Goal: Information Seeking & Learning: Learn about a topic

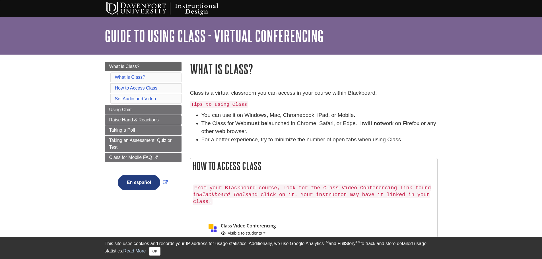
click at [532, 0] on div at bounding box center [271, 0] width 542 height 0
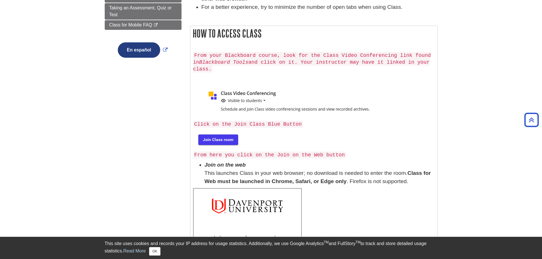
scroll to position [100, 0]
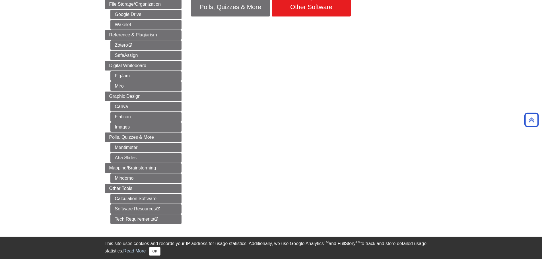
scroll to position [199, 0]
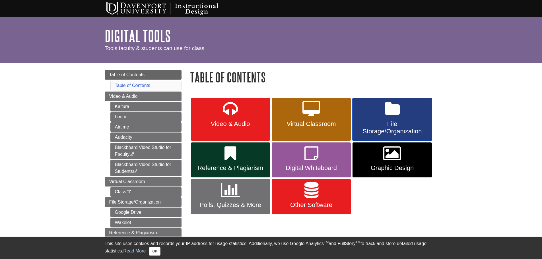
click at [393, 118] on link "File Storage/Organization" at bounding box center [392, 119] width 79 height 43
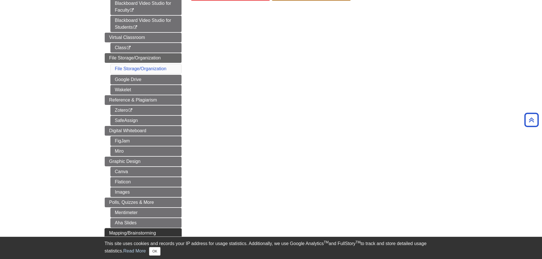
scroll to position [199, 0]
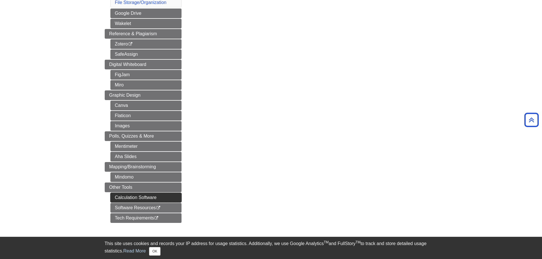
click at [157, 200] on link "Calculation Software" at bounding box center [145, 198] width 71 height 10
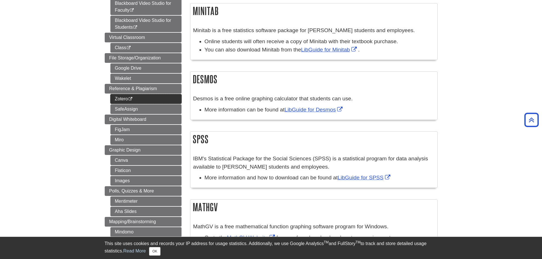
scroll to position [66, 0]
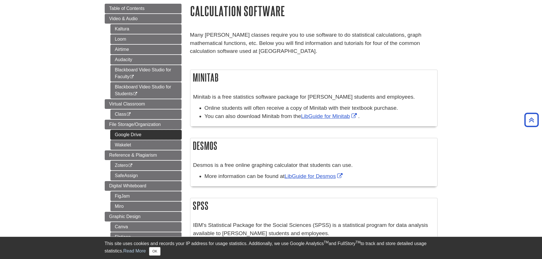
click at [153, 132] on link "Google Drive" at bounding box center [145, 135] width 71 height 10
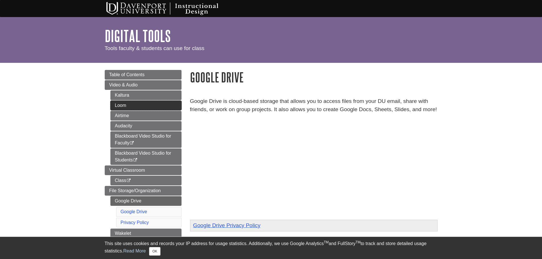
click at [137, 105] on link "Loom" at bounding box center [145, 106] width 71 height 10
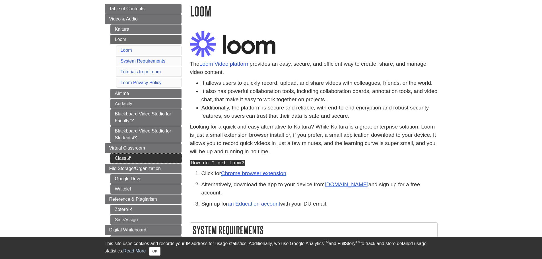
scroll to position [66, 0]
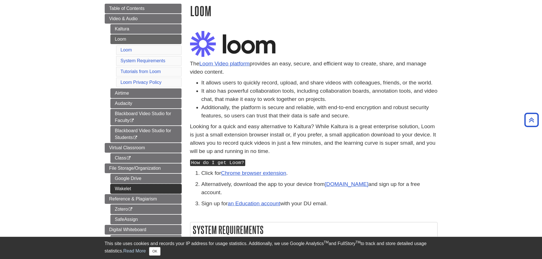
click at [161, 187] on link "Wakelet" at bounding box center [145, 189] width 71 height 10
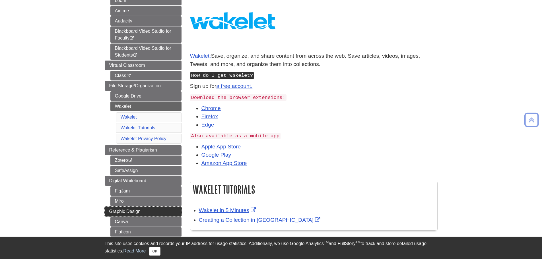
scroll to position [133, 0]
